Goal: Navigation & Orientation: Find specific page/section

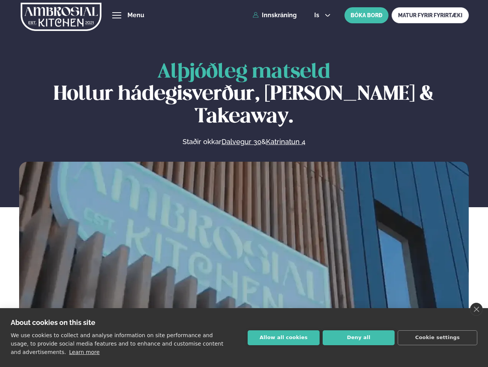
click at [476, 310] on link "close" at bounding box center [476, 309] width 13 height 13
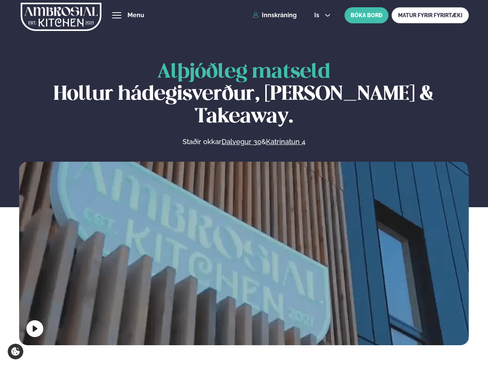
click at [117, 15] on span "hamburger" at bounding box center [116, 15] width 7 height 7
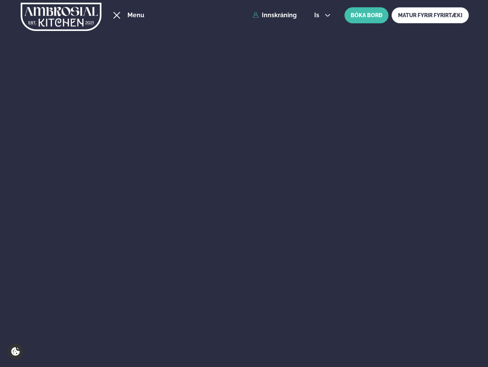
click at [321, 15] on span "is" at bounding box center [317, 15] width 7 height 6
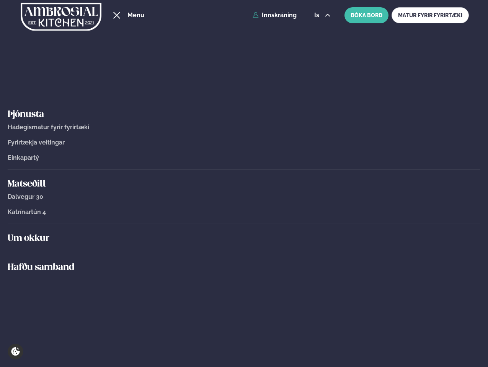
click at [244, 252] on div "Um okkur" at bounding box center [244, 238] width 473 height 29
